Goal: Information Seeking & Learning: Learn about a topic

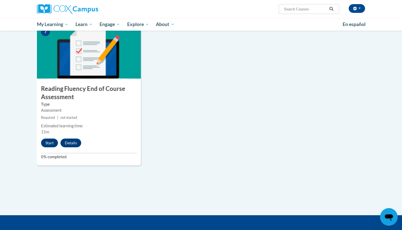
scroll to position [415, 0]
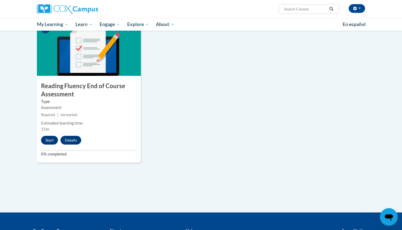
click at [51, 136] on button "Start" at bounding box center [49, 140] width 17 height 9
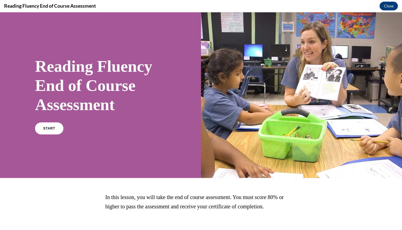
scroll to position [0, 0]
click at [52, 127] on span "START" at bounding box center [49, 128] width 13 height 4
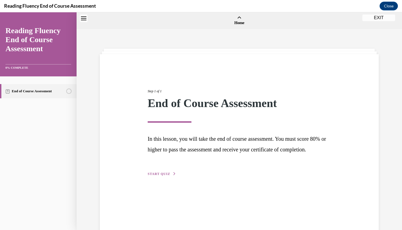
scroll to position [17, 0]
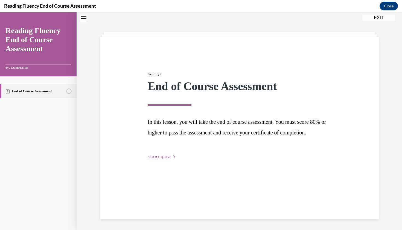
click at [165, 158] on span "START QUIZ" at bounding box center [159, 157] width 22 height 4
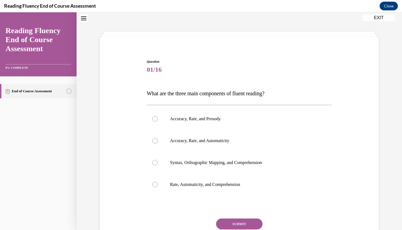
scroll to position [17, 0]
click at [175, 122] on label "Accuracy, Rate, and Prosody" at bounding box center [239, 119] width 185 height 22
click at [158, 122] on input "Accuracy, Rate, and Prosody" at bounding box center [154, 118] width 5 height 5
radio input "true"
click at [239, 223] on button "SUBMIT" at bounding box center [239, 223] width 46 height 11
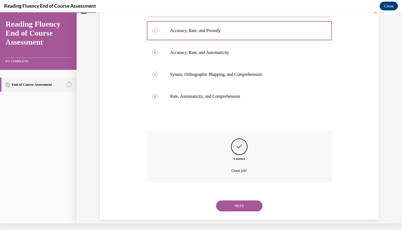
scroll to position [99, 0]
click at [235, 200] on button "NEXT" at bounding box center [239, 205] width 46 height 11
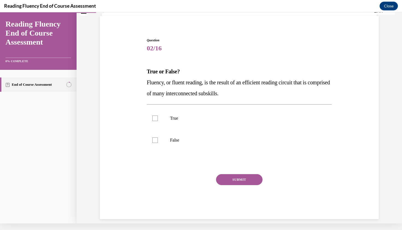
click at [202, 51] on span "02/16" at bounding box center [239, 48] width 185 height 11
click at [152, 53] on span "02/16" at bounding box center [239, 48] width 185 height 11
click at [154, 50] on span "02/16" at bounding box center [239, 48] width 185 height 11
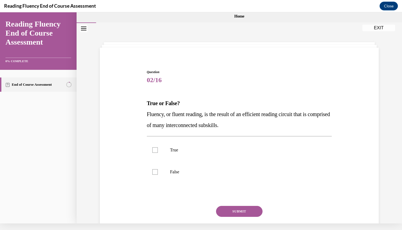
scroll to position [0, 0]
click at [155, 145] on label "True" at bounding box center [239, 150] width 185 height 22
click at [155, 147] on input "True" at bounding box center [154, 149] width 5 height 5
checkbox input "true"
click at [243, 210] on button "SUBMIT" at bounding box center [239, 210] width 46 height 11
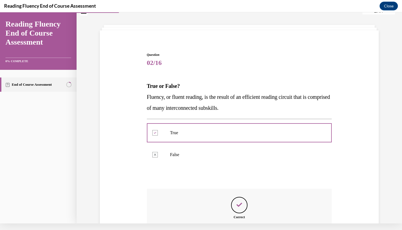
scroll to position [76, 0]
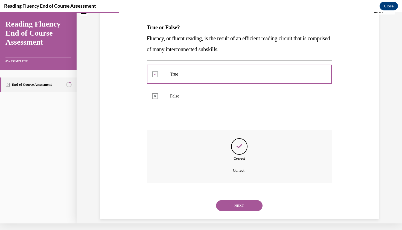
click at [233, 200] on button "NEXT" at bounding box center [239, 205] width 46 height 11
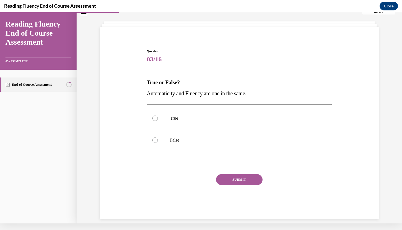
click at [185, 83] on p "True or False?" at bounding box center [239, 82] width 185 height 11
click at [158, 83] on strong "True or False?" at bounding box center [163, 82] width 33 height 6
click at [152, 90] on span "Automaticity and Fluency are one in the same." at bounding box center [196, 93] width 99 height 6
click at [152, 87] on p "True or False?" at bounding box center [239, 82] width 185 height 11
click at [155, 85] on strong "True or False?" at bounding box center [163, 82] width 33 height 6
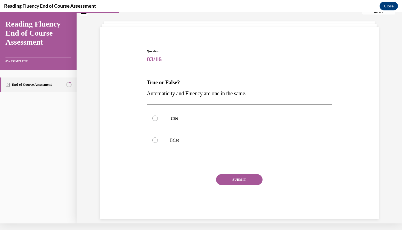
click at [169, 86] on p "True or False?" at bounding box center [239, 82] width 185 height 11
click at [175, 86] on p "True or False?" at bounding box center [239, 82] width 185 height 11
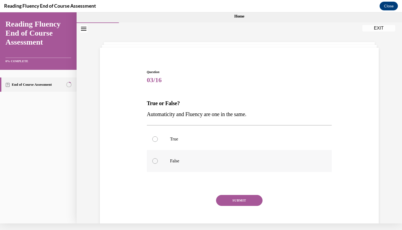
scroll to position [0, 0]
click at [175, 165] on label "False" at bounding box center [239, 161] width 185 height 22
click at [158, 163] on input "False" at bounding box center [154, 160] width 5 height 5
radio input "true"
click at [250, 204] on button "SUBMIT" at bounding box center [239, 200] width 46 height 11
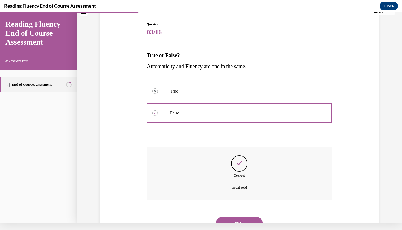
scroll to position [65, 0]
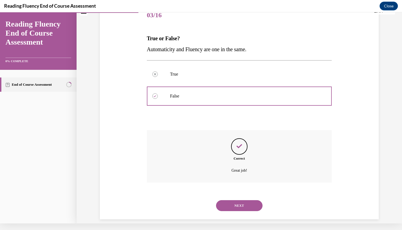
click at [237, 200] on button "NEXT" at bounding box center [239, 205] width 46 height 11
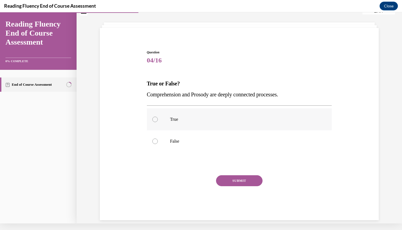
click at [180, 117] on p "True" at bounding box center [244, 118] width 148 height 5
click at [158, 117] on input "True" at bounding box center [154, 118] width 5 height 5
radio input "true"
click at [231, 179] on button "SUBMIT" at bounding box center [239, 180] width 46 height 11
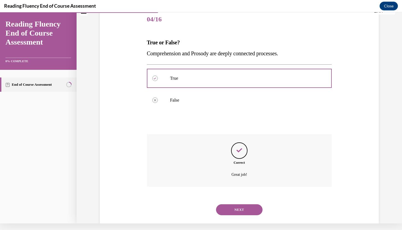
scroll to position [65, 0]
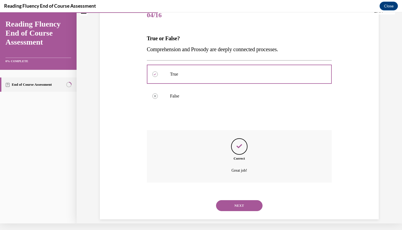
click at [240, 200] on button "NEXT" at bounding box center [239, 205] width 46 height 11
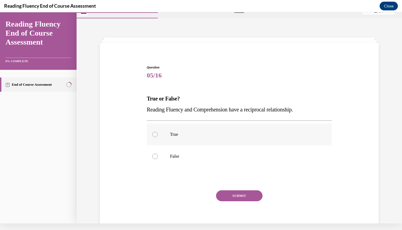
scroll to position [0, 0]
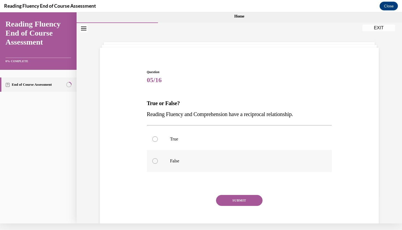
click at [221, 161] on p "False" at bounding box center [244, 160] width 148 height 5
click at [158, 161] on input "False" at bounding box center [154, 160] width 5 height 5
radio input "true"
click at [231, 197] on button "SUBMIT" at bounding box center [239, 200] width 46 height 11
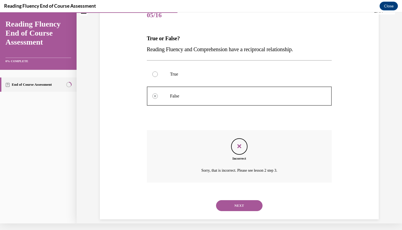
click at [233, 200] on button "NEXT" at bounding box center [239, 205] width 46 height 11
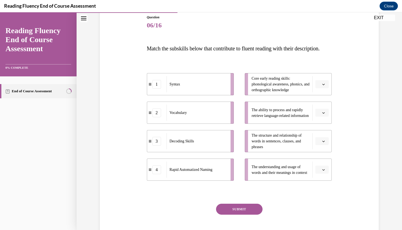
click at [320, 145] on button "button" at bounding box center [321, 141] width 13 height 8
click at [320, 87] on span "Please select an option" at bounding box center [319, 83] width 2 height 5
click at [325, 137] on div "3" at bounding box center [321, 139] width 14 height 11
click at [322, 114] on icon "button" at bounding box center [323, 112] width 3 height 3
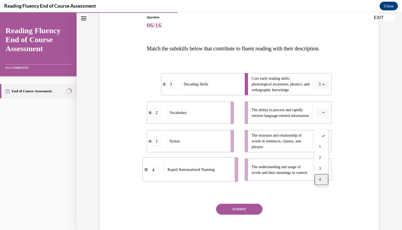
click at [324, 180] on div "4" at bounding box center [321, 179] width 14 height 11
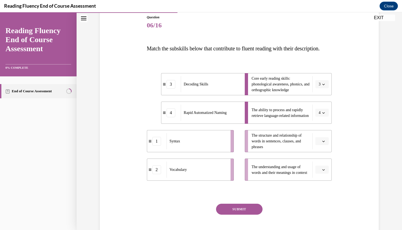
click at [319, 144] on span "Please select an option" at bounding box center [319, 140] width 2 height 5
click at [322, 177] on div "1" at bounding box center [321, 174] width 14 height 11
click at [322, 171] on icon "button" at bounding box center [323, 169] width 3 height 3
click at [316, 147] on div "2" at bounding box center [321, 146] width 14 height 11
click at [239, 214] on button "SUBMIT" at bounding box center [239, 208] width 46 height 11
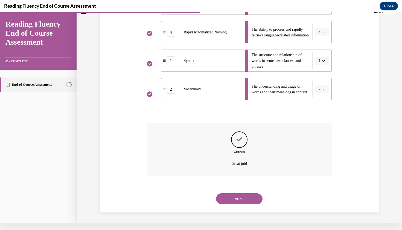
scroll to position [139, 0]
click at [237, 197] on button "NEXT" at bounding box center [239, 198] width 46 height 11
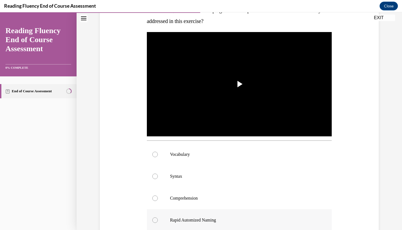
scroll to position [95, 0]
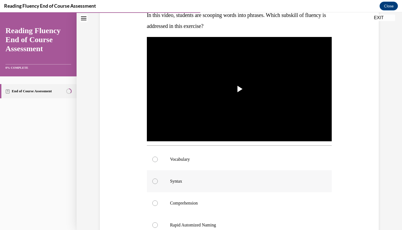
click at [235, 177] on label "Syntax" at bounding box center [239, 181] width 185 height 22
click at [158, 178] on input "Syntax" at bounding box center [154, 180] width 5 height 5
radio input "true"
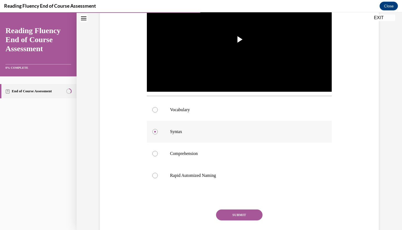
scroll to position [146, 0]
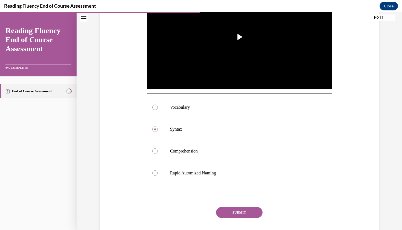
click at [245, 208] on button "SUBMIT" at bounding box center [239, 212] width 46 height 11
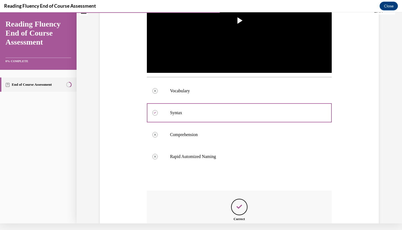
scroll to position [217, 0]
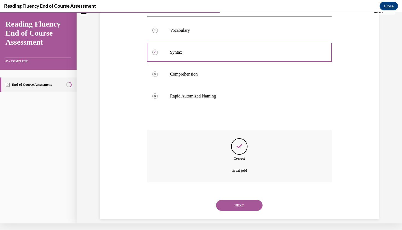
click at [239, 199] on button "NEXT" at bounding box center [239, 204] width 46 height 11
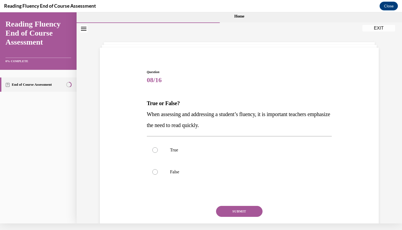
scroll to position [0, 0]
click at [161, 166] on label "False" at bounding box center [239, 172] width 185 height 22
click at [158, 169] on input "False" at bounding box center [154, 171] width 5 height 5
radio input "true"
click at [239, 210] on button "SUBMIT" at bounding box center [239, 210] width 46 height 11
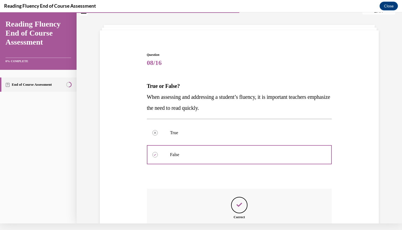
scroll to position [76, 0]
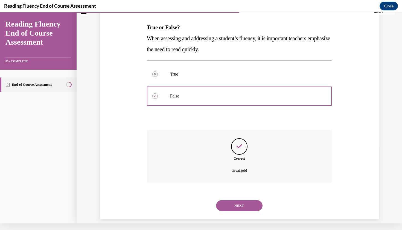
click at [239, 200] on button "NEXT" at bounding box center [239, 205] width 46 height 11
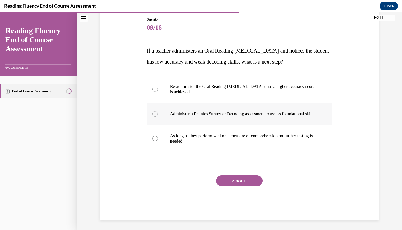
click at [209, 111] on p "Administer a Phonics Survey or Decoding assessment to assess foundational skill…" at bounding box center [244, 113] width 148 height 5
click at [158, 111] on input "Administer a Phonics Survey or Decoding assessment to assess foundational skill…" at bounding box center [154, 113] width 5 height 5
radio input "true"
click at [229, 184] on button "SUBMIT" at bounding box center [239, 180] width 46 height 11
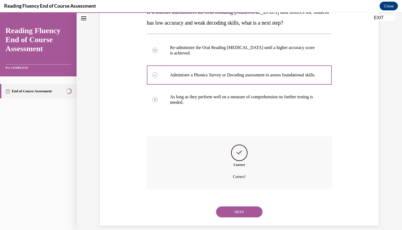
scroll to position [103, 0]
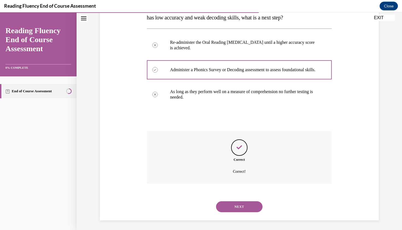
click at [234, 201] on button "NEXT" at bounding box center [239, 206] width 46 height 11
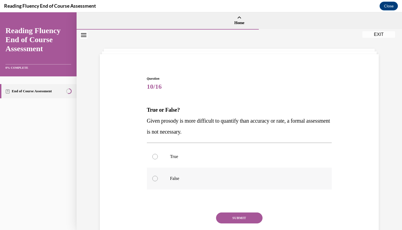
click at [218, 184] on label "False" at bounding box center [239, 178] width 185 height 22
click at [158, 181] on input "False" at bounding box center [154, 177] width 5 height 5
radio input "true"
click at [229, 213] on button "SUBMIT" at bounding box center [239, 217] width 46 height 11
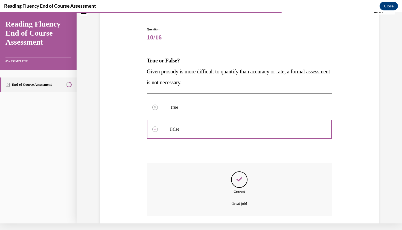
scroll to position [76, 0]
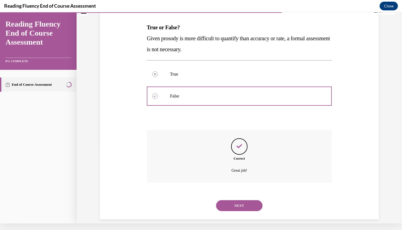
click at [228, 201] on button "NEXT" at bounding box center [239, 205] width 46 height 11
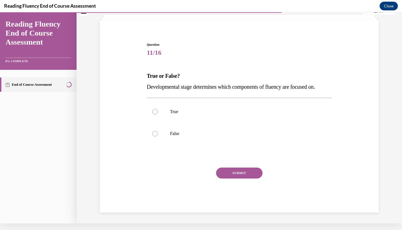
scroll to position [0, 0]
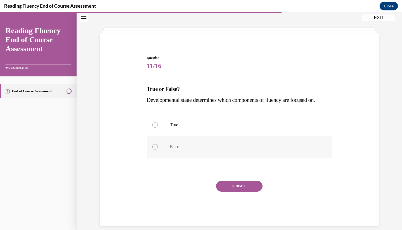
click at [217, 149] on p "False" at bounding box center [244, 146] width 148 height 5
click at [158, 149] on input "False" at bounding box center [154, 146] width 5 height 5
radio input "true"
click at [233, 184] on button "SUBMIT" at bounding box center [239, 185] width 46 height 11
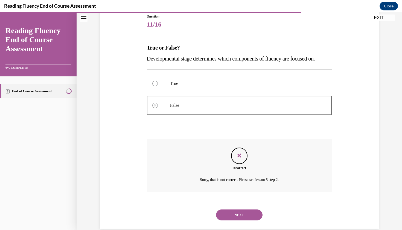
scroll to position [65, 0]
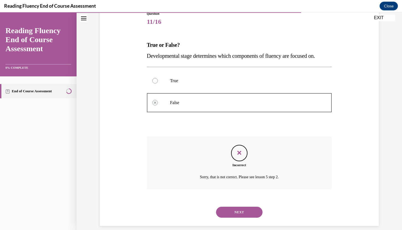
click at [239, 206] on button "NEXT" at bounding box center [239, 211] width 46 height 11
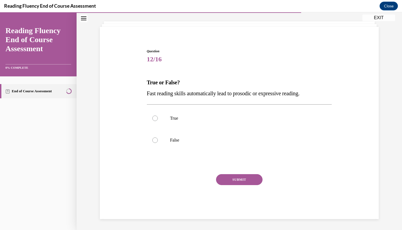
scroll to position [21, 0]
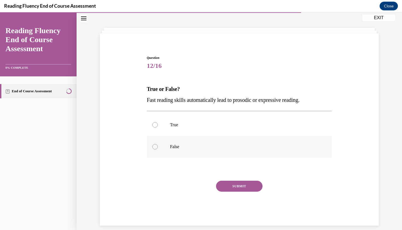
click at [205, 151] on label "False" at bounding box center [239, 147] width 185 height 22
click at [158, 149] on input "False" at bounding box center [154, 146] width 5 height 5
radio input "true"
click at [223, 181] on button "SUBMIT" at bounding box center [239, 185] width 46 height 11
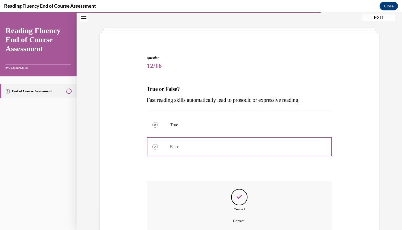
scroll to position [65, 0]
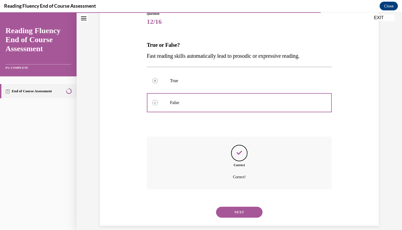
click at [230, 206] on button "NEXT" at bounding box center [239, 211] width 46 height 11
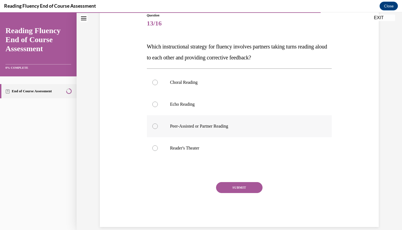
click at [211, 131] on label "Peer-Assisted or Partner Reading" at bounding box center [239, 126] width 185 height 22
click at [158, 129] on input "Peer-Assisted or Partner Reading" at bounding box center [154, 125] width 5 height 5
radio input "true"
click at [235, 189] on button "SUBMIT" at bounding box center [239, 187] width 46 height 11
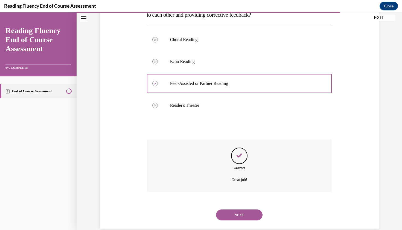
scroll to position [108, 0]
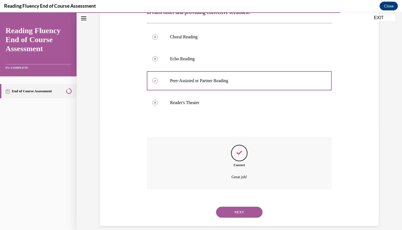
click at [236, 206] on button "NEXT" at bounding box center [239, 211] width 46 height 11
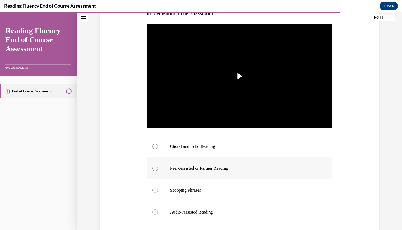
click at [238, 175] on label "Peer-Assisted or Partner Reading" at bounding box center [239, 168] width 185 height 22
click at [158, 171] on input "Peer-Assisted or Partner Reading" at bounding box center [154, 167] width 5 height 5
radio input "true"
click at [239, 183] on label "Scooping Phrases" at bounding box center [239, 190] width 185 height 22
click at [158, 187] on input "Scooping Phrases" at bounding box center [154, 189] width 5 height 5
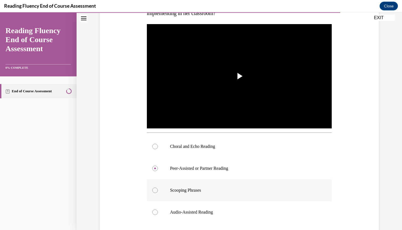
radio input "true"
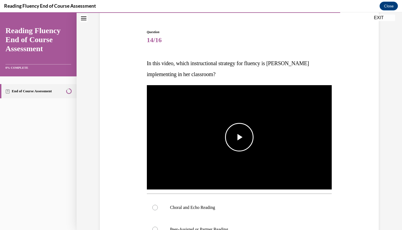
scroll to position [50, 0]
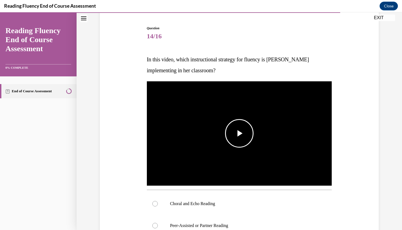
click at [239, 133] on span "Video player" at bounding box center [239, 133] width 0 height 0
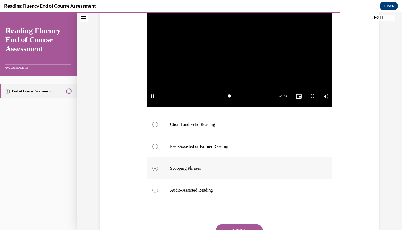
scroll to position [130, 0]
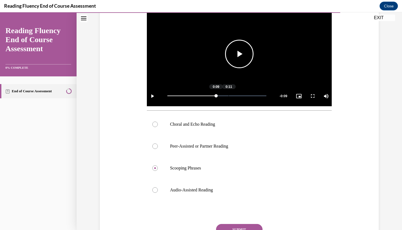
drag, startPoint x: 261, startPoint y: 96, endPoint x: 228, endPoint y: 98, distance: 32.8
click at [228, 98] on div "Loaded : 100.00% 0:11 0:09" at bounding box center [216, 96] width 105 height 20
click at [277, 127] on p "Choral and Echo Reading" at bounding box center [244, 123] width 148 height 5
click at [158, 127] on input "Choral and Echo Reading" at bounding box center [154, 123] width 5 height 5
radio input "true"
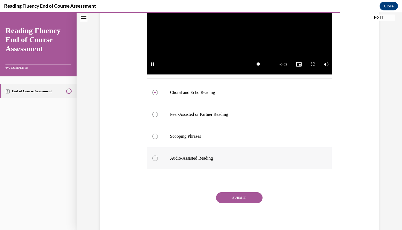
scroll to position [162, 0]
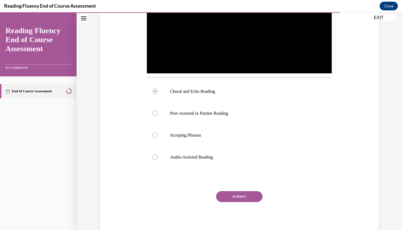
click at [249, 193] on button "SUBMIT" at bounding box center [239, 196] width 46 height 11
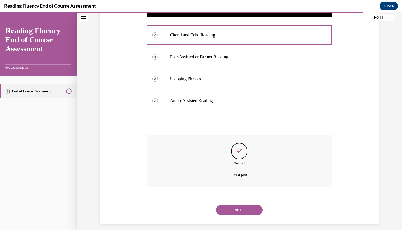
scroll to position [217, 0]
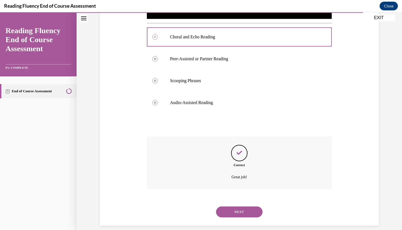
click at [251, 206] on button "NEXT" at bounding box center [239, 211] width 46 height 11
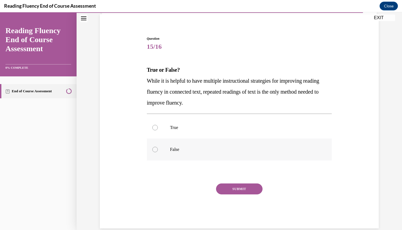
click at [210, 153] on label "False" at bounding box center [239, 149] width 185 height 22
click at [158, 152] on input "False" at bounding box center [154, 148] width 5 height 5
radio input "true"
click at [227, 188] on button "SUBMIT" at bounding box center [239, 188] width 46 height 11
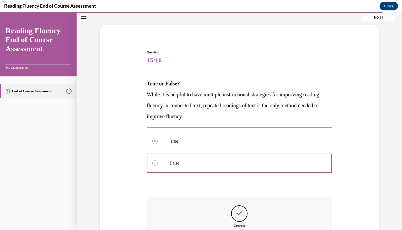
scroll to position [87, 0]
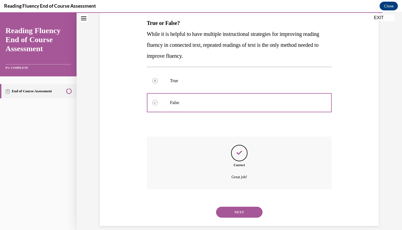
click at [231, 206] on button "NEXT" at bounding box center [239, 211] width 46 height 11
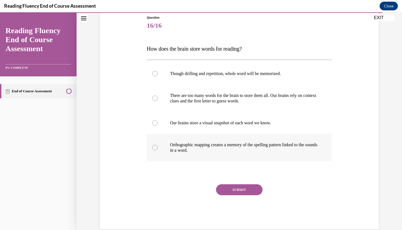
click at [222, 154] on label "Orthographic mapping creates a memory of the spelling pattern linked to the sou…" at bounding box center [239, 147] width 185 height 27
click at [158, 150] on input "Orthographic mapping creates a memory of the spelling pattern linked to the sou…" at bounding box center [154, 147] width 5 height 5
radio input "true"
click at [241, 190] on button "SUBMIT" at bounding box center [239, 189] width 46 height 11
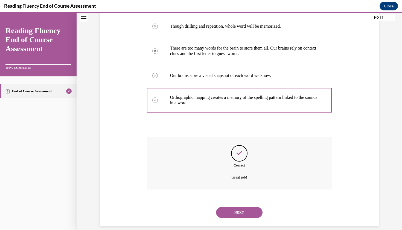
scroll to position [108, 0]
click at [244, 208] on button "NEXT" at bounding box center [239, 211] width 46 height 11
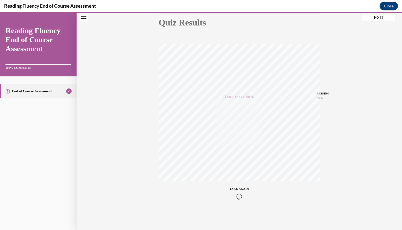
click at [372, 16] on button "EXIT" at bounding box center [378, 17] width 33 height 7
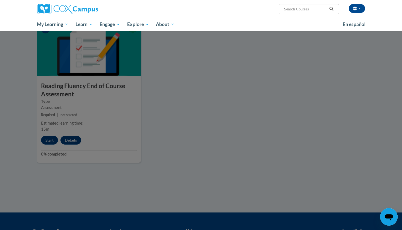
scroll to position [349, 0]
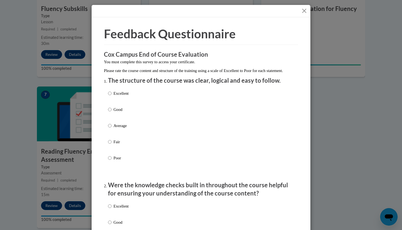
click at [109, 96] on input "Excellent" at bounding box center [110, 93] width 4 height 6
radio input "true"
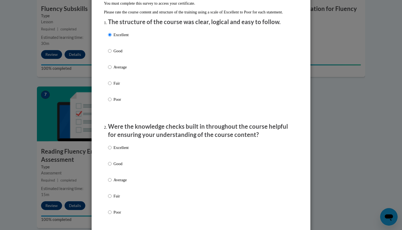
scroll to position [66, 0]
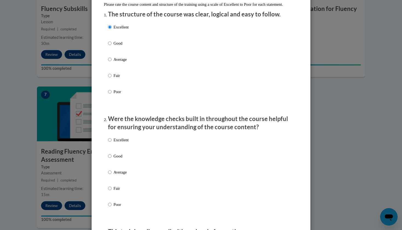
click at [116, 143] on p "Excellent" at bounding box center [120, 140] width 15 height 6
click at [111, 143] on input "Excellent" at bounding box center [110, 140] width 4 height 6
radio input "true"
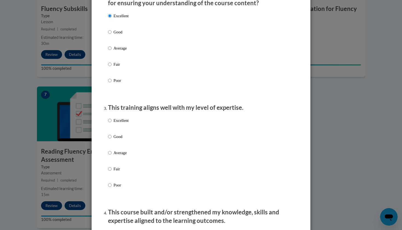
scroll to position [228, 0]
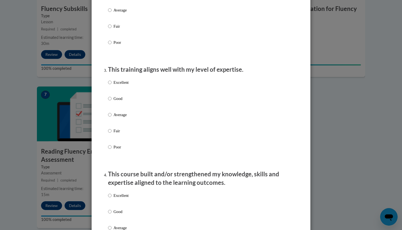
click at [112, 87] on label "Excellent" at bounding box center [118, 86] width 20 height 15
click at [111, 85] on input "Excellent" at bounding box center [110, 82] width 4 height 6
radio input "true"
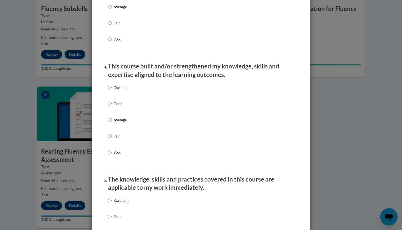
scroll to position [346, 0]
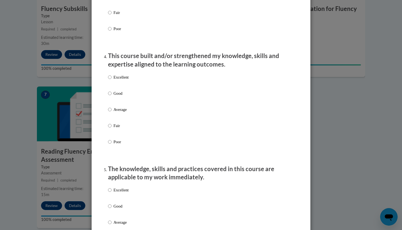
click at [116, 79] on p "Excellent" at bounding box center [120, 77] width 15 height 6
click at [111, 79] on input "Excellent" at bounding box center [110, 77] width 4 height 6
radio input "true"
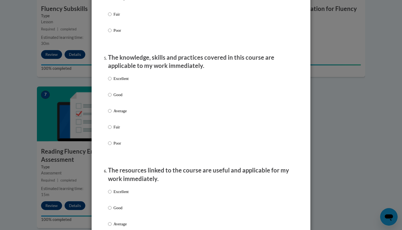
scroll to position [458, 0]
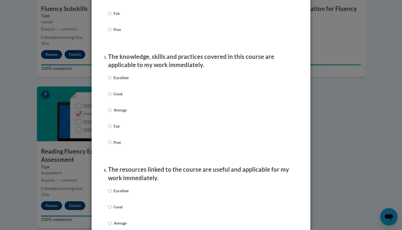
click at [116, 79] on p "Excellent" at bounding box center [120, 78] width 15 height 6
click at [111, 79] on input "Excellent" at bounding box center [110, 78] width 4 height 6
radio input "true"
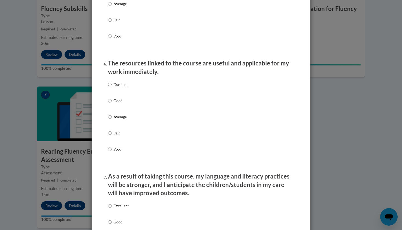
scroll to position [564, 0]
click at [117, 86] on p "Excellent" at bounding box center [120, 84] width 15 height 6
click at [111, 86] on input "Excellent" at bounding box center [110, 84] width 4 height 6
radio input "true"
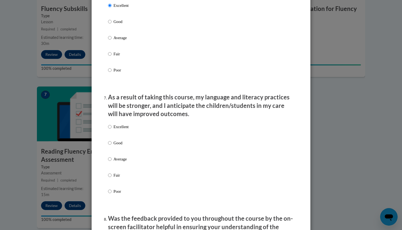
scroll to position [678, 0]
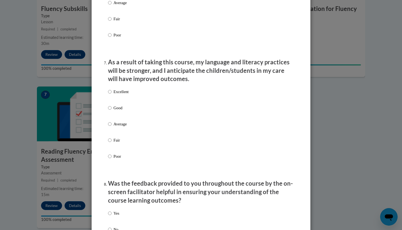
click at [118, 95] on p "Excellent" at bounding box center [120, 92] width 15 height 6
click at [111, 95] on input "Excellent" at bounding box center [110, 92] width 4 height 6
radio input "true"
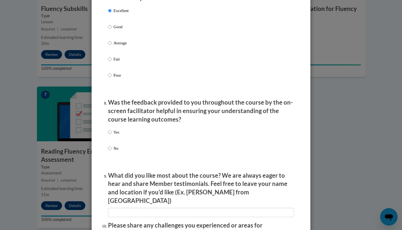
scroll to position [759, 0]
click at [110, 132] on input "Yes" at bounding box center [110, 132] width 4 height 6
radio input "true"
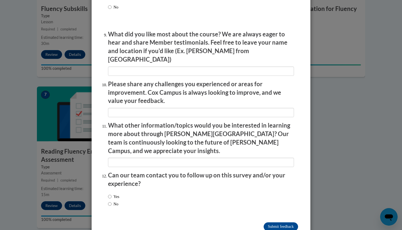
scroll to position [900, 0]
click at [111, 201] on input "No" at bounding box center [110, 204] width 4 height 6
radio input "true"
click at [269, 222] on input "Submit feedback" at bounding box center [280, 226] width 34 height 9
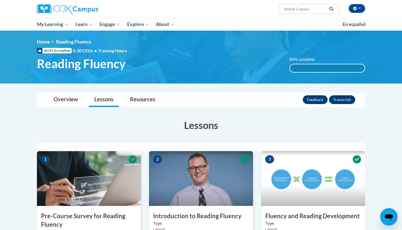
scroll to position [0, 0]
click at [311, 99] on button "Feedback" at bounding box center [314, 99] width 25 height 9
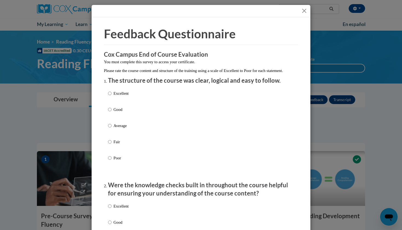
click at [116, 102] on label "Excellent" at bounding box center [118, 97] width 20 height 15
click at [111, 96] on input "Excellent" at bounding box center [110, 93] width 4 height 6
radio input "true"
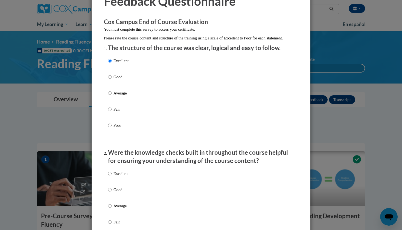
scroll to position [61, 0]
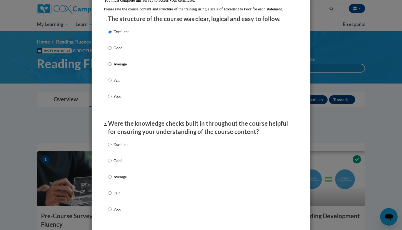
click at [119, 147] on p "Excellent" at bounding box center [120, 144] width 15 height 6
click at [111, 147] on input "Excellent" at bounding box center [110, 144] width 4 height 6
radio input "true"
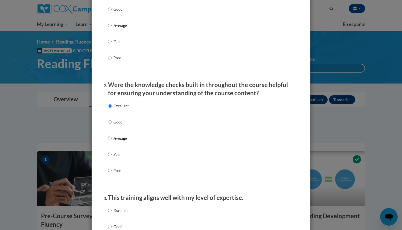
scroll to position [152, 0]
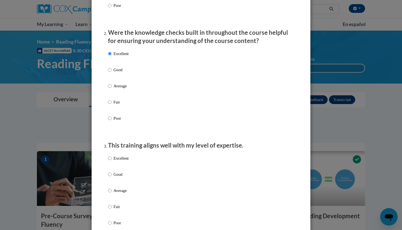
click at [115, 161] on p "Excellent" at bounding box center [120, 158] width 15 height 6
click at [111, 161] on input "Excellent" at bounding box center [110, 158] width 4 height 6
radio input "true"
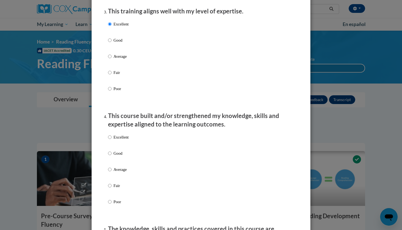
scroll to position [290, 0]
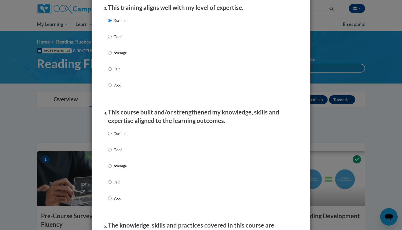
click at [116, 141] on label "Excellent" at bounding box center [118, 137] width 20 height 15
click at [111, 136] on input "Excellent" at bounding box center [110, 133] width 4 height 6
radio input "true"
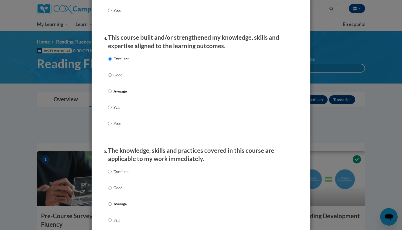
scroll to position [374, 0]
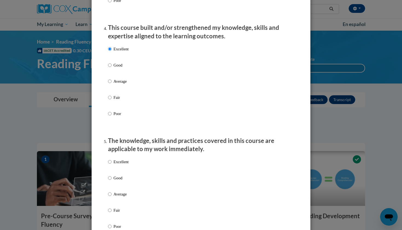
click at [116, 163] on p "Excellent" at bounding box center [120, 161] width 15 height 6
click at [111, 163] on input "Excellent" at bounding box center [110, 161] width 4 height 6
radio input "true"
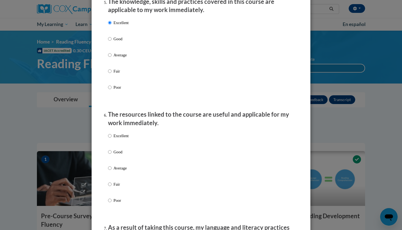
click at [112, 136] on label "Excellent" at bounding box center [118, 140] width 20 height 15
click at [111, 136] on input "Excellent" at bounding box center [110, 136] width 4 height 6
radio input "true"
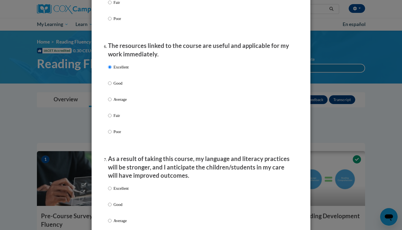
click at [111, 191] on label "Excellent" at bounding box center [118, 192] width 20 height 15
click at [111, 191] on input "Excellent" at bounding box center [110, 188] width 4 height 6
radio input "true"
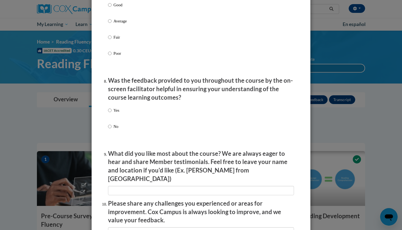
click at [110, 110] on input "Yes" at bounding box center [110, 110] width 4 height 6
radio input "true"
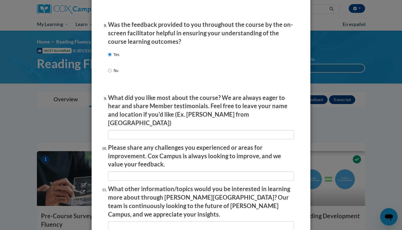
scroll to position [899, 0]
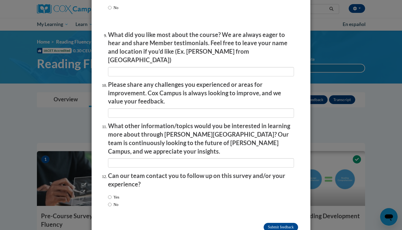
click at [113, 194] on label "Yes" at bounding box center [113, 197] width 11 height 6
click at [111, 194] on input "Yes" at bounding box center [110, 197] width 4 height 6
radio input "true"
click at [264, 222] on input "Submit feedback" at bounding box center [280, 226] width 34 height 9
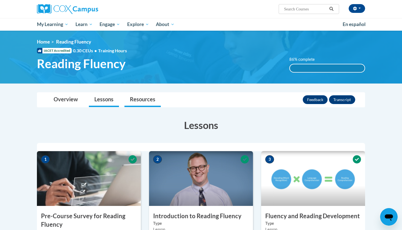
click at [134, 101] on link "Resources" at bounding box center [142, 99] width 36 height 14
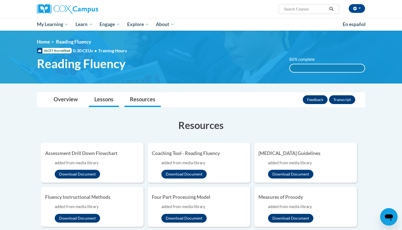
click at [109, 102] on link "Lessons" at bounding box center [104, 99] width 30 height 14
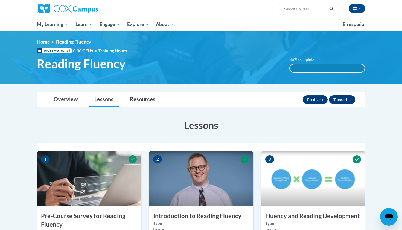
click at [346, 102] on button "Transcript" at bounding box center [342, 99] width 26 height 9
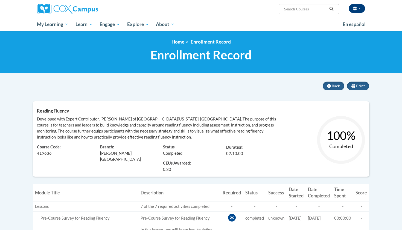
click at [355, 10] on icon "button" at bounding box center [355, 9] width 4 height 4
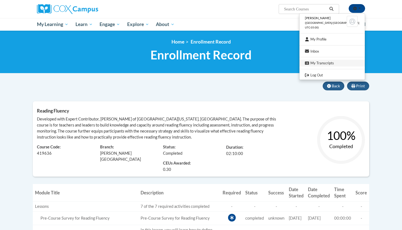
click at [334, 60] on link "My Transcripts" at bounding box center [331, 63] width 65 height 7
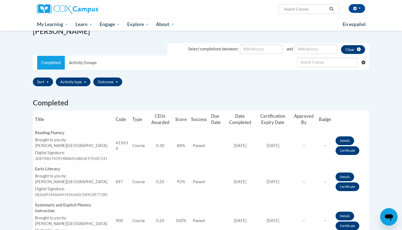
scroll to position [84, 0]
